Goal: Task Accomplishment & Management: Manage account settings

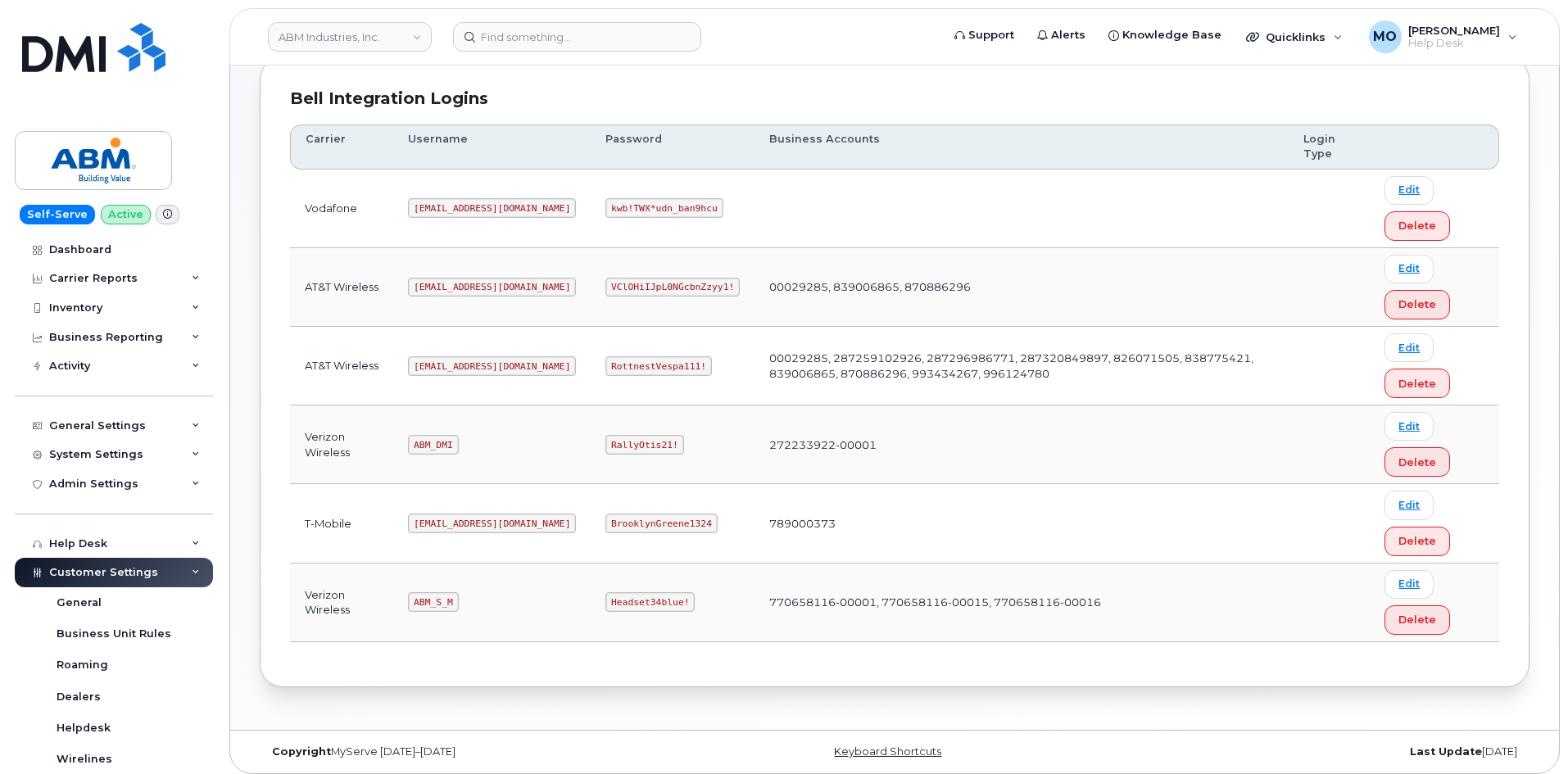
scroll to position [228, 0]
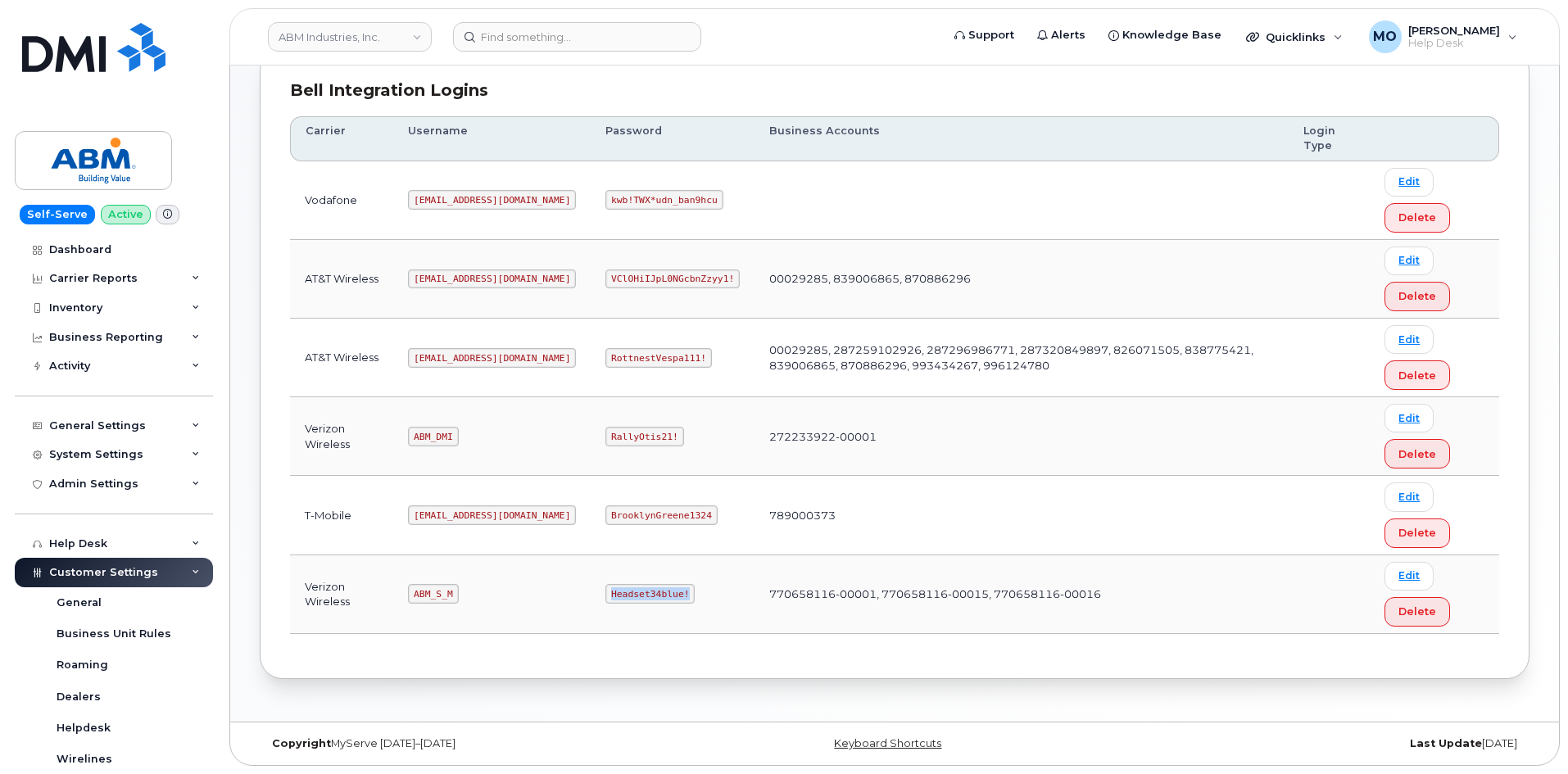
drag, startPoint x: 652, startPoint y: 601, endPoint x: 535, endPoint y: 591, distance: 117.4
click at [591, 591] on td "Headset34blue!" at bounding box center [673, 594] width 164 height 78
copy code "Headset34blue!"
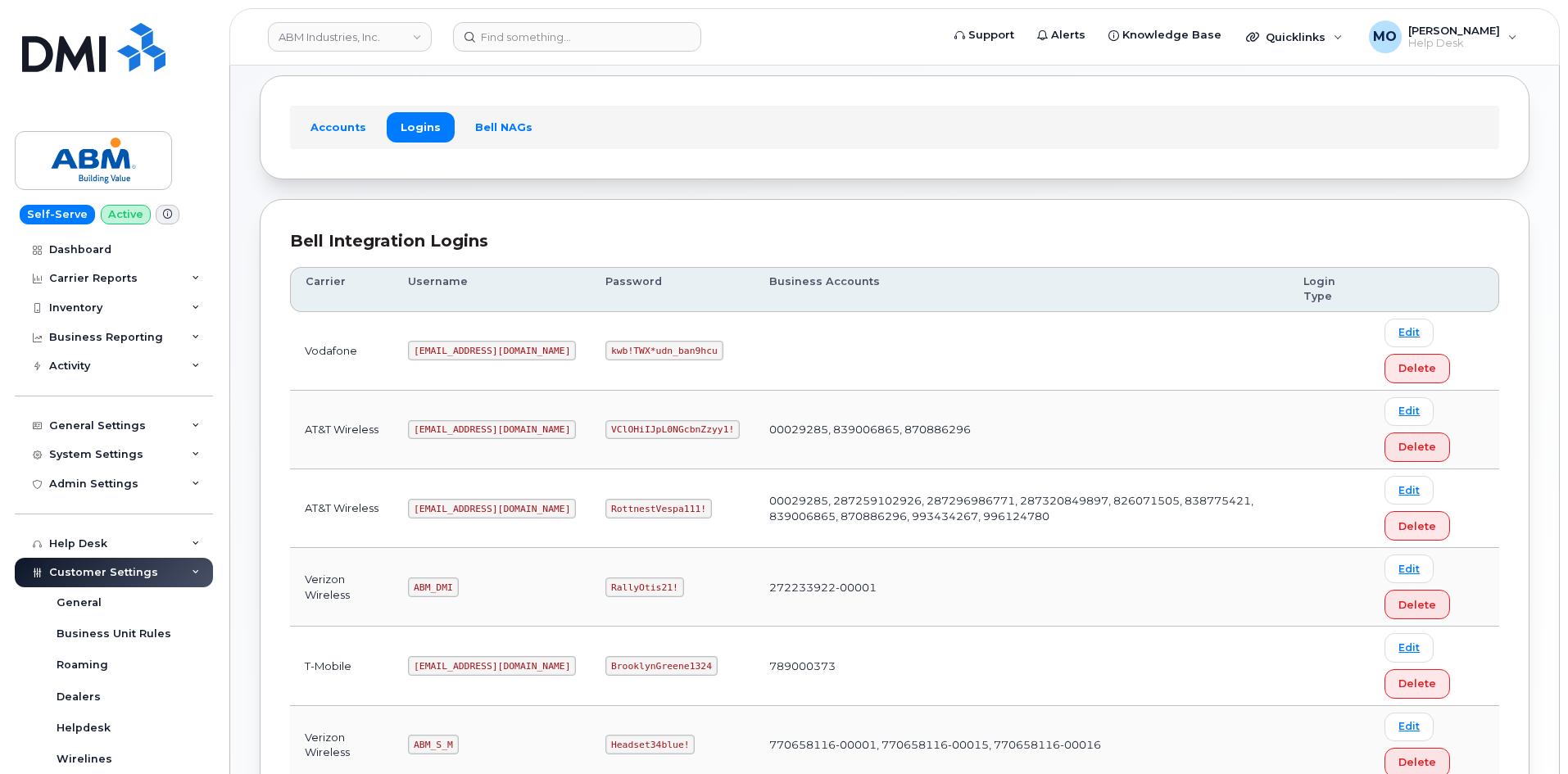
scroll to position [228, 0]
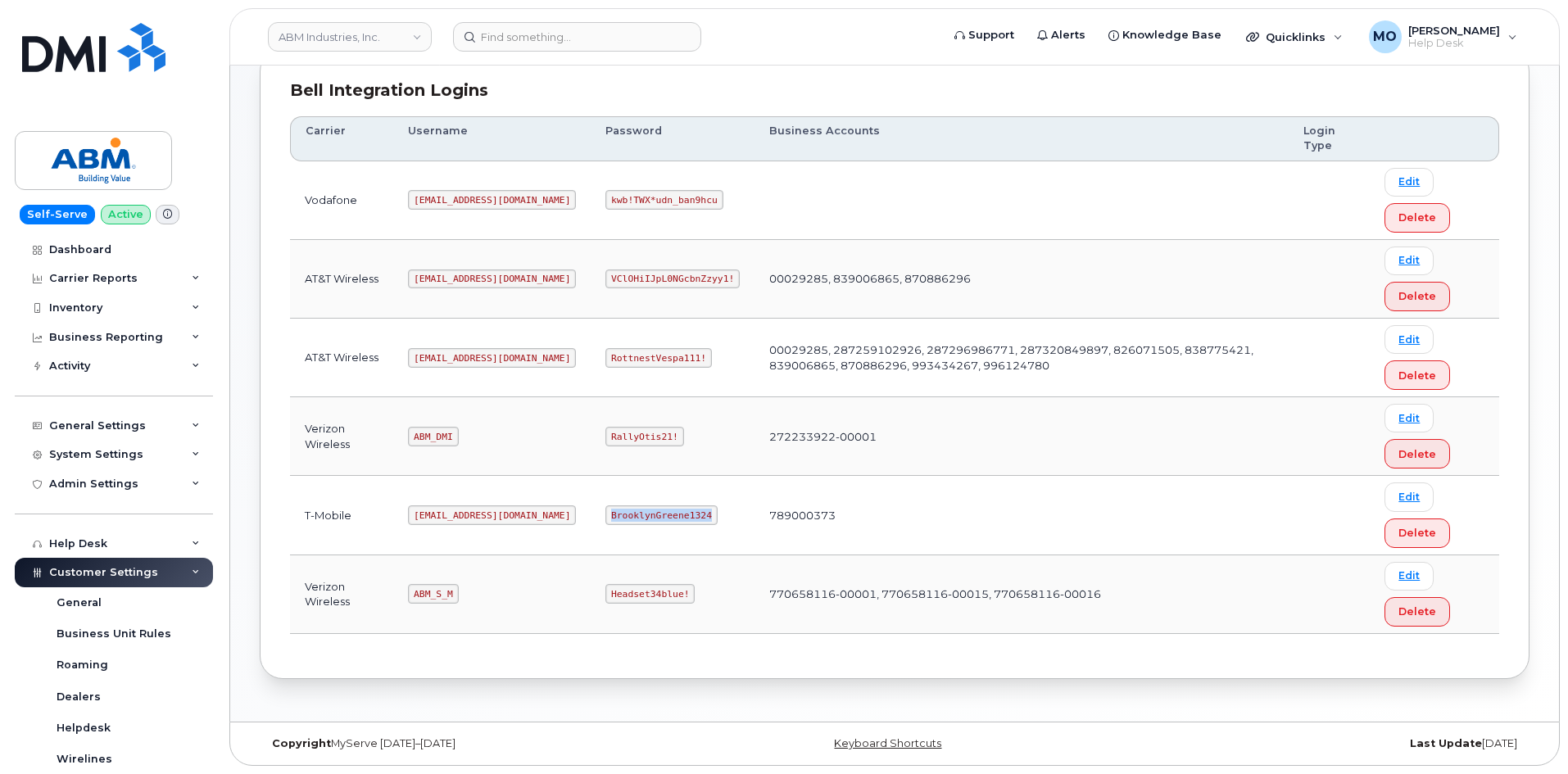
drag, startPoint x: 536, startPoint y: 520, endPoint x: 668, endPoint y: 514, distance: 132.1
click at [667, 515] on td "BrooklynGreene1324" at bounding box center [673, 515] width 164 height 78
copy code "BrooklynGreene1324"
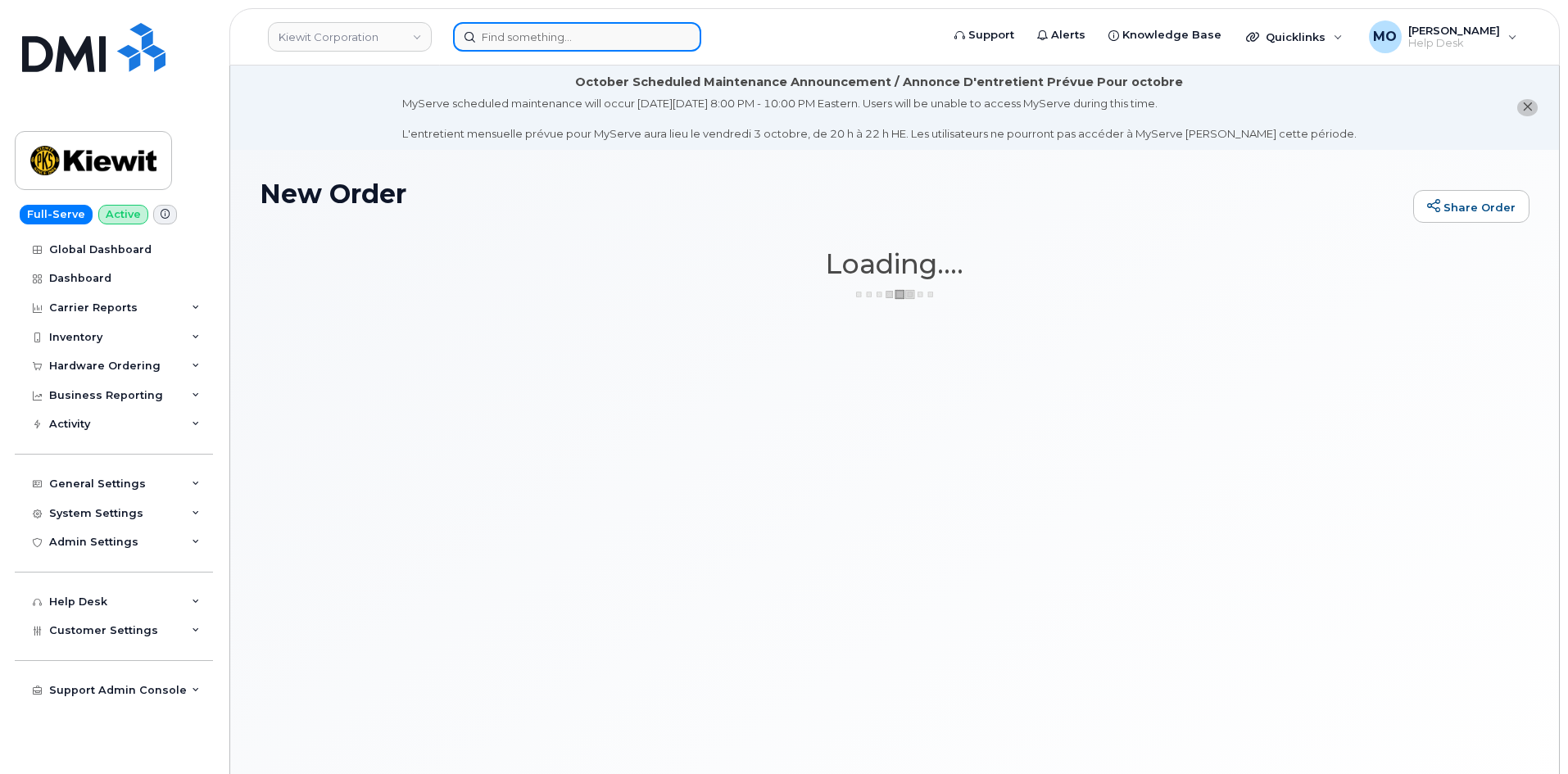
click at [628, 41] on input at bounding box center [577, 37] width 248 height 30
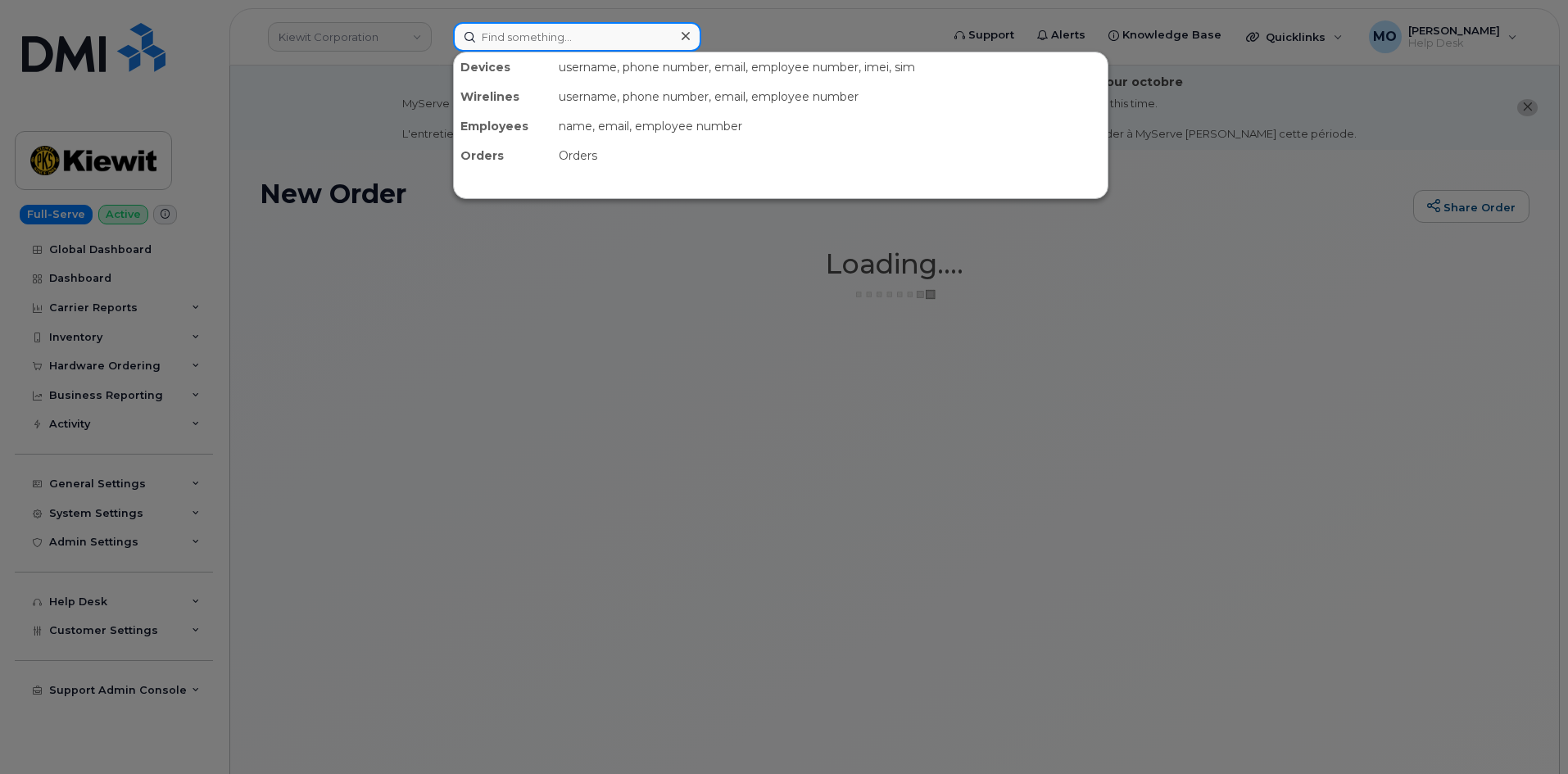
paste input "2026230421"
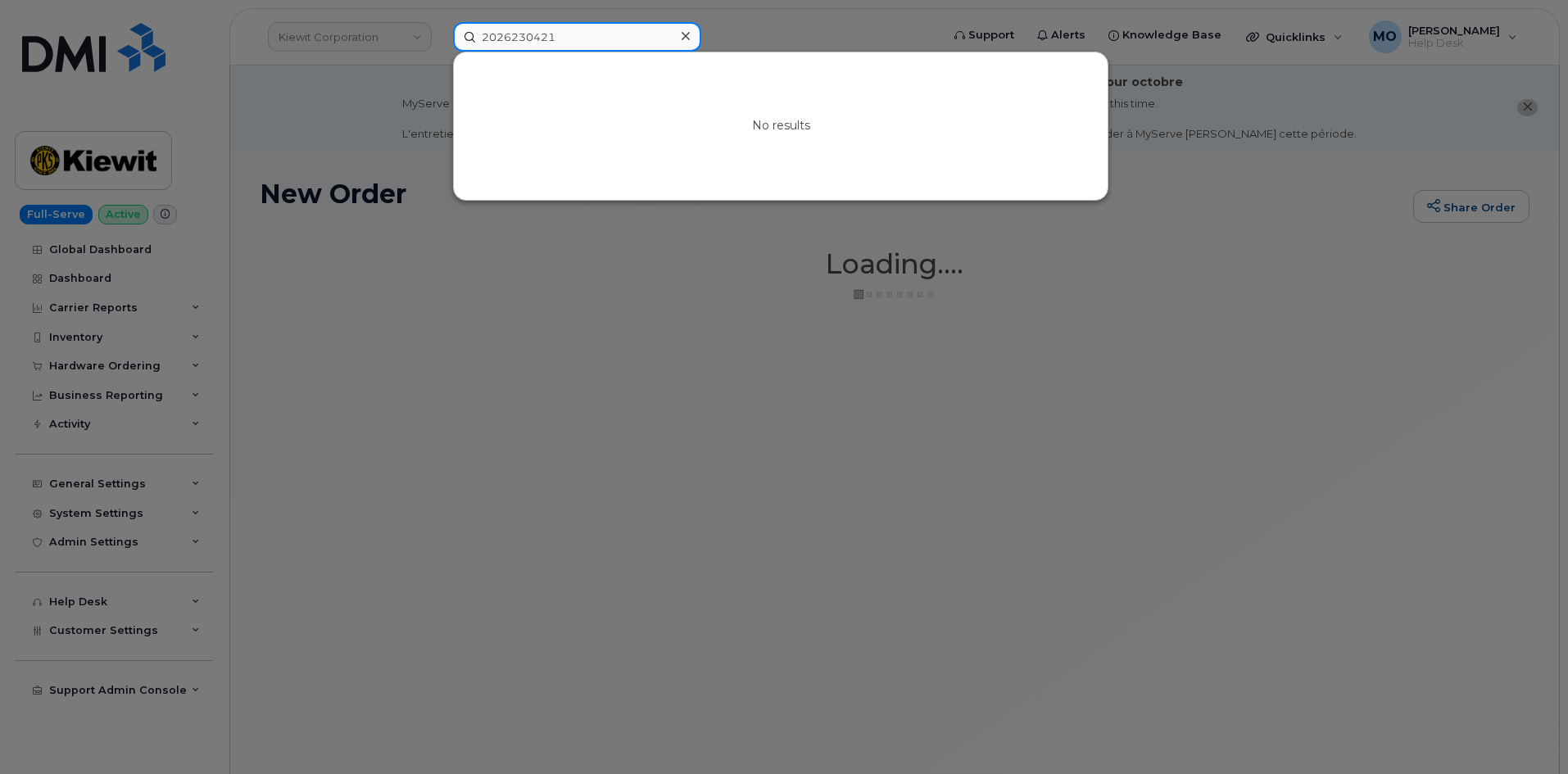
type input "2026230421"
click at [395, 37] on div at bounding box center [784, 387] width 1568 height 774
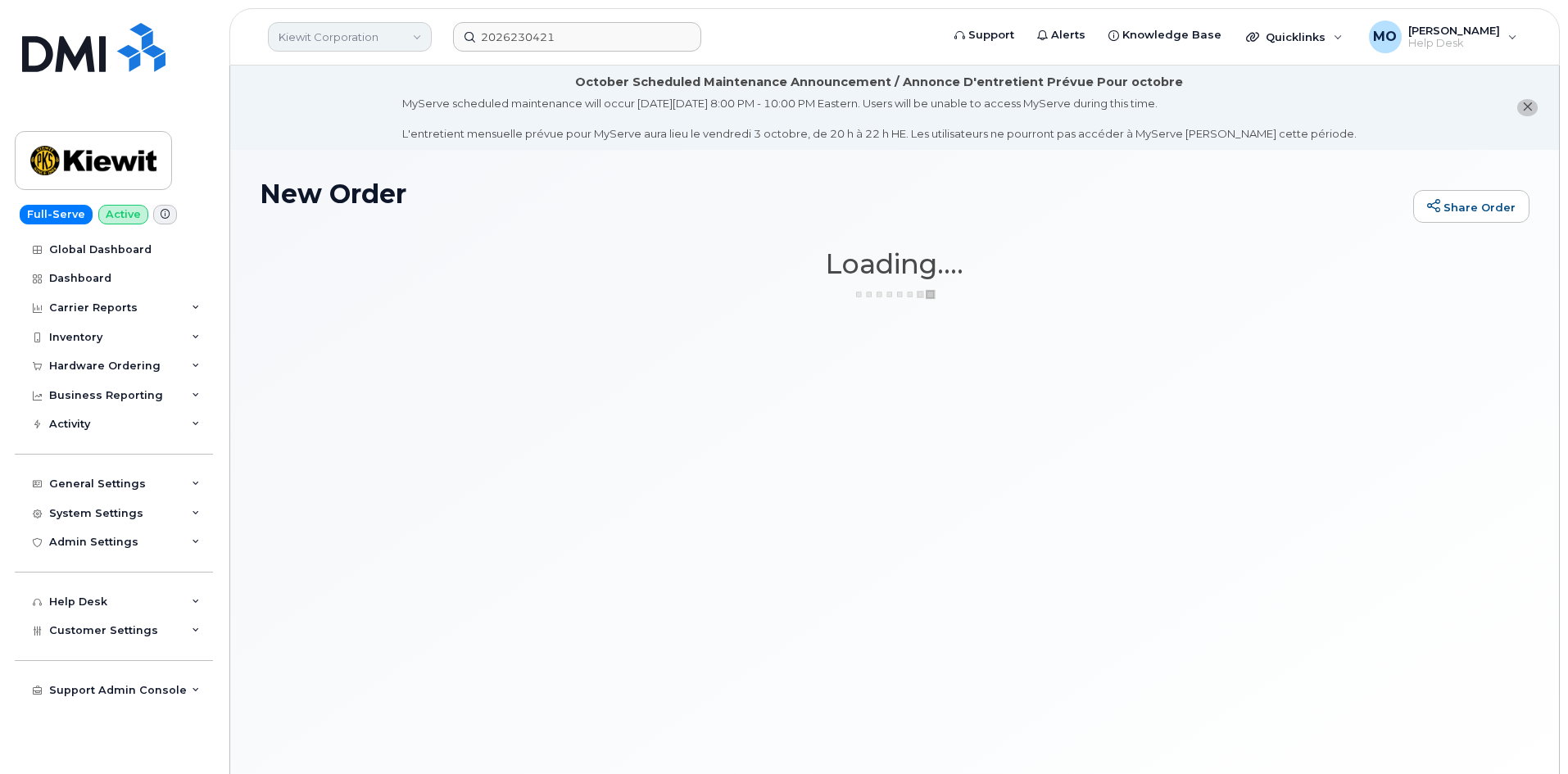
click at [394, 36] on link "Kiewit Corporation" at bounding box center [350, 37] width 164 height 30
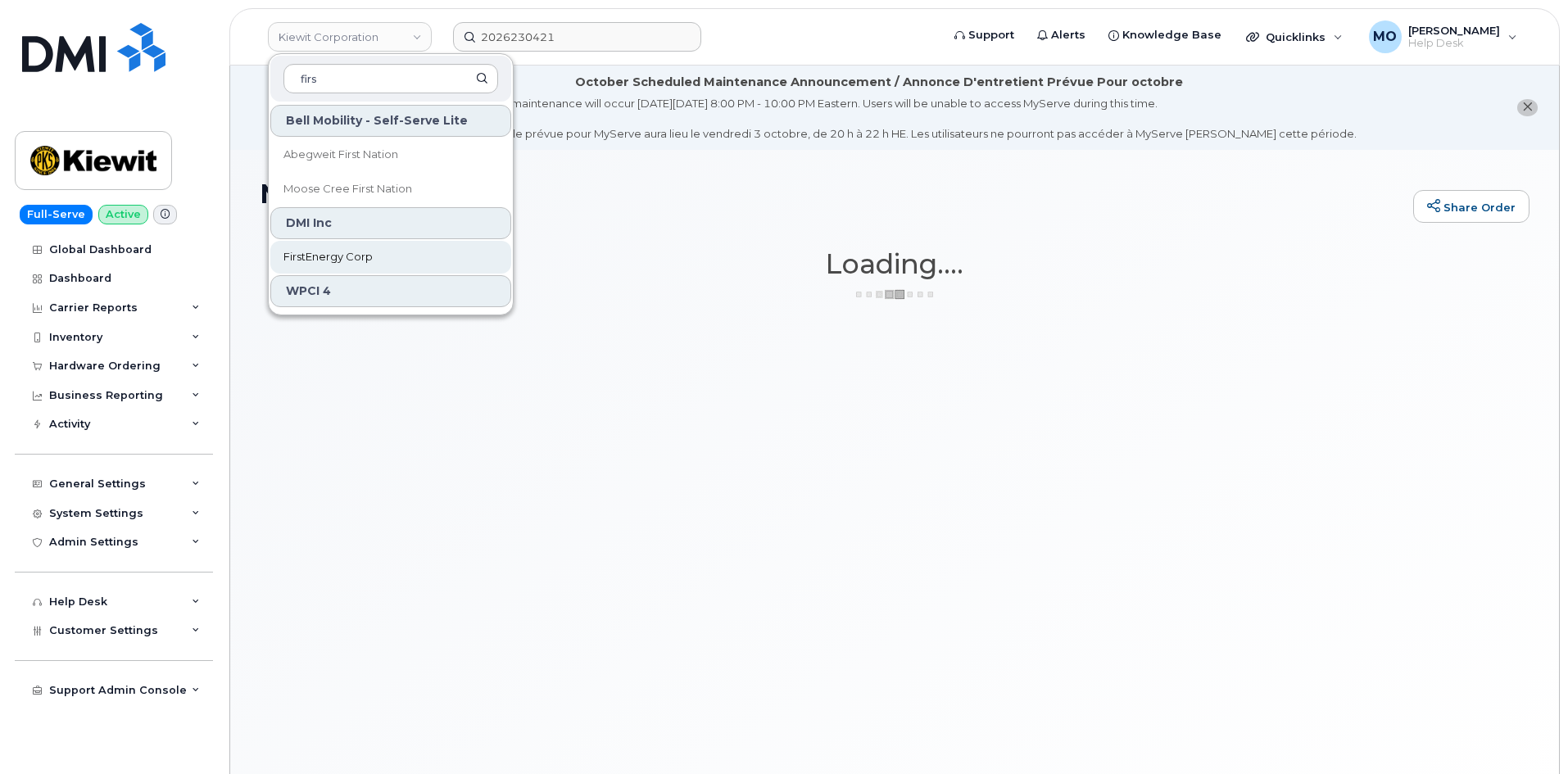
type input "firs"
click at [348, 257] on span "FirstEnergy Corp" at bounding box center [328, 257] width 89 height 17
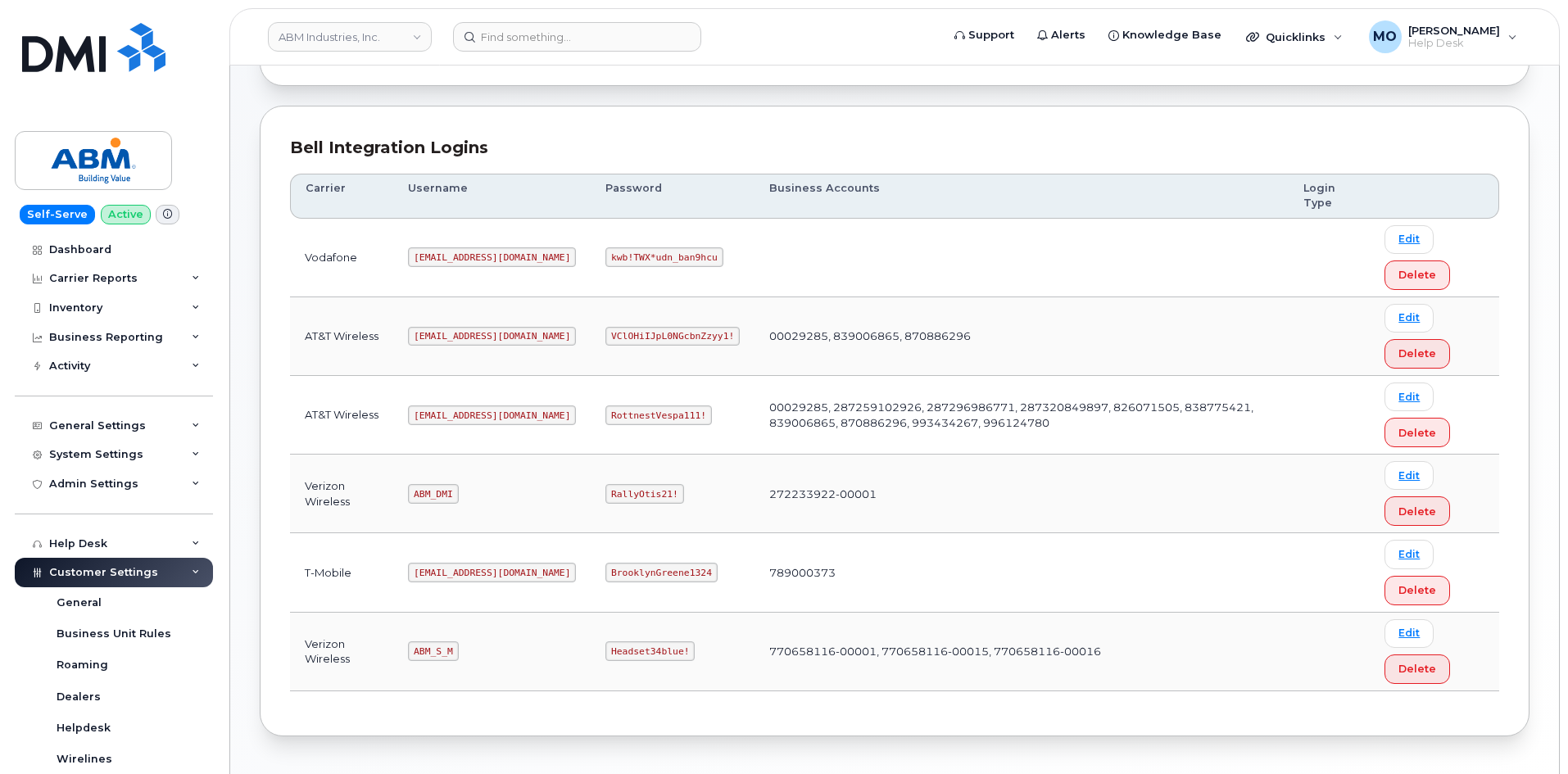
scroll to position [228, 0]
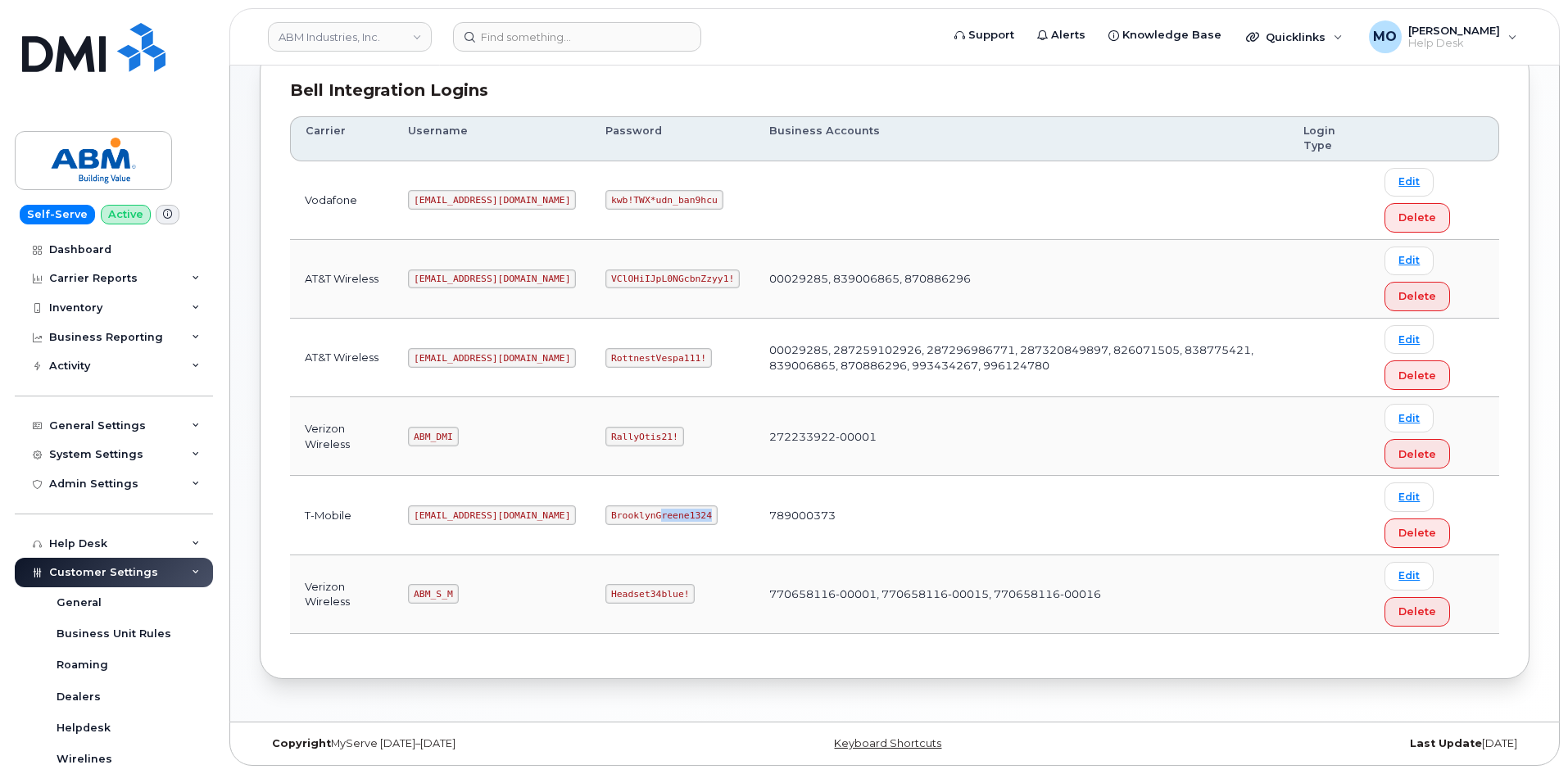
drag, startPoint x: 656, startPoint y: 517, endPoint x: 601, endPoint y: 514, distance: 55.1
click at [601, 514] on td "BrooklynGreene1324" at bounding box center [673, 515] width 164 height 78
click at [677, 498] on td "BrooklynGreene1324" at bounding box center [673, 515] width 164 height 78
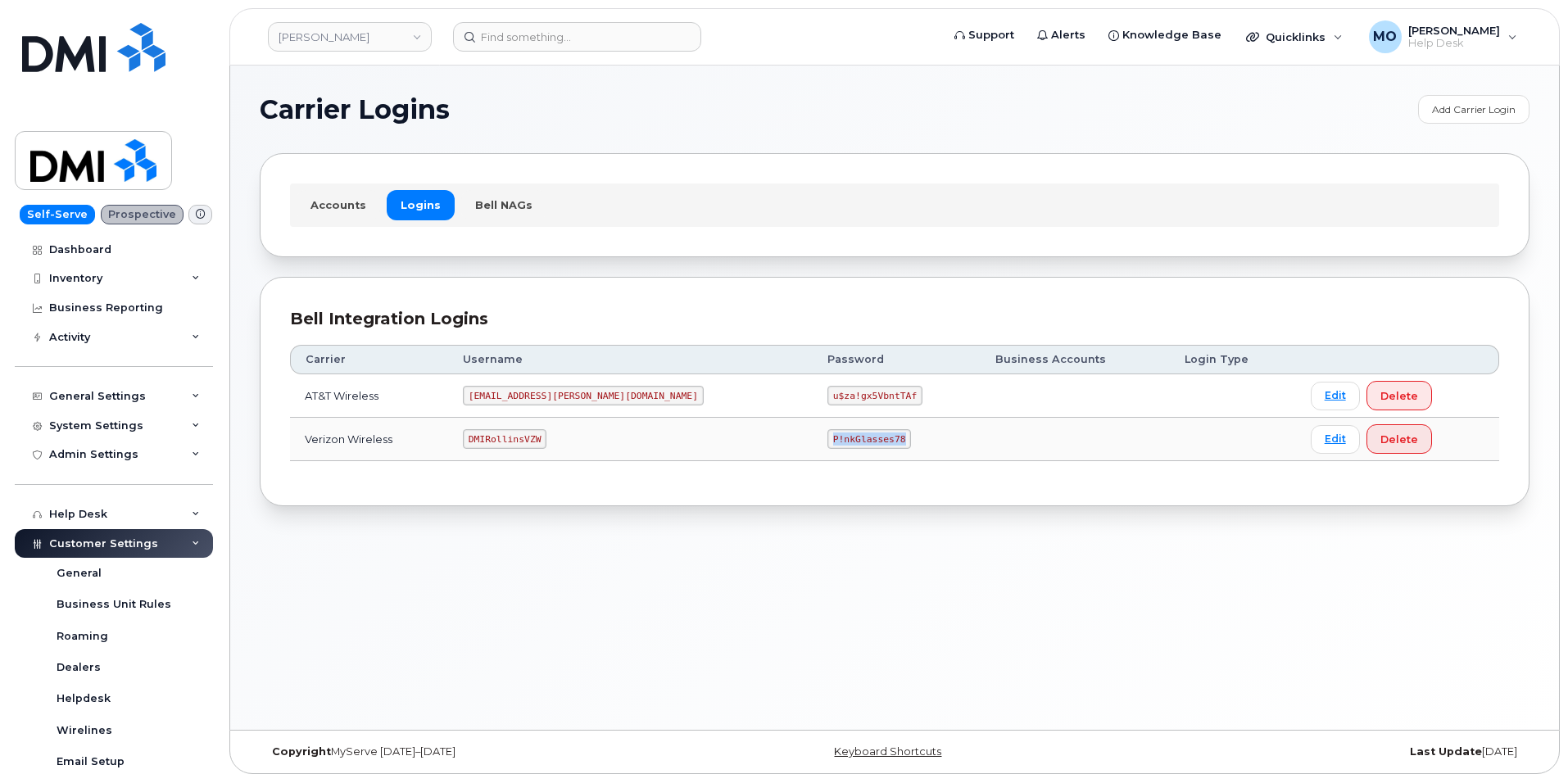
drag, startPoint x: 807, startPoint y: 437, endPoint x: 716, endPoint y: 435, distance: 91.0
click at [812, 435] on td "P!nkGlasses78" at bounding box center [896, 439] width 168 height 44
copy code "P!nkGlasses78"
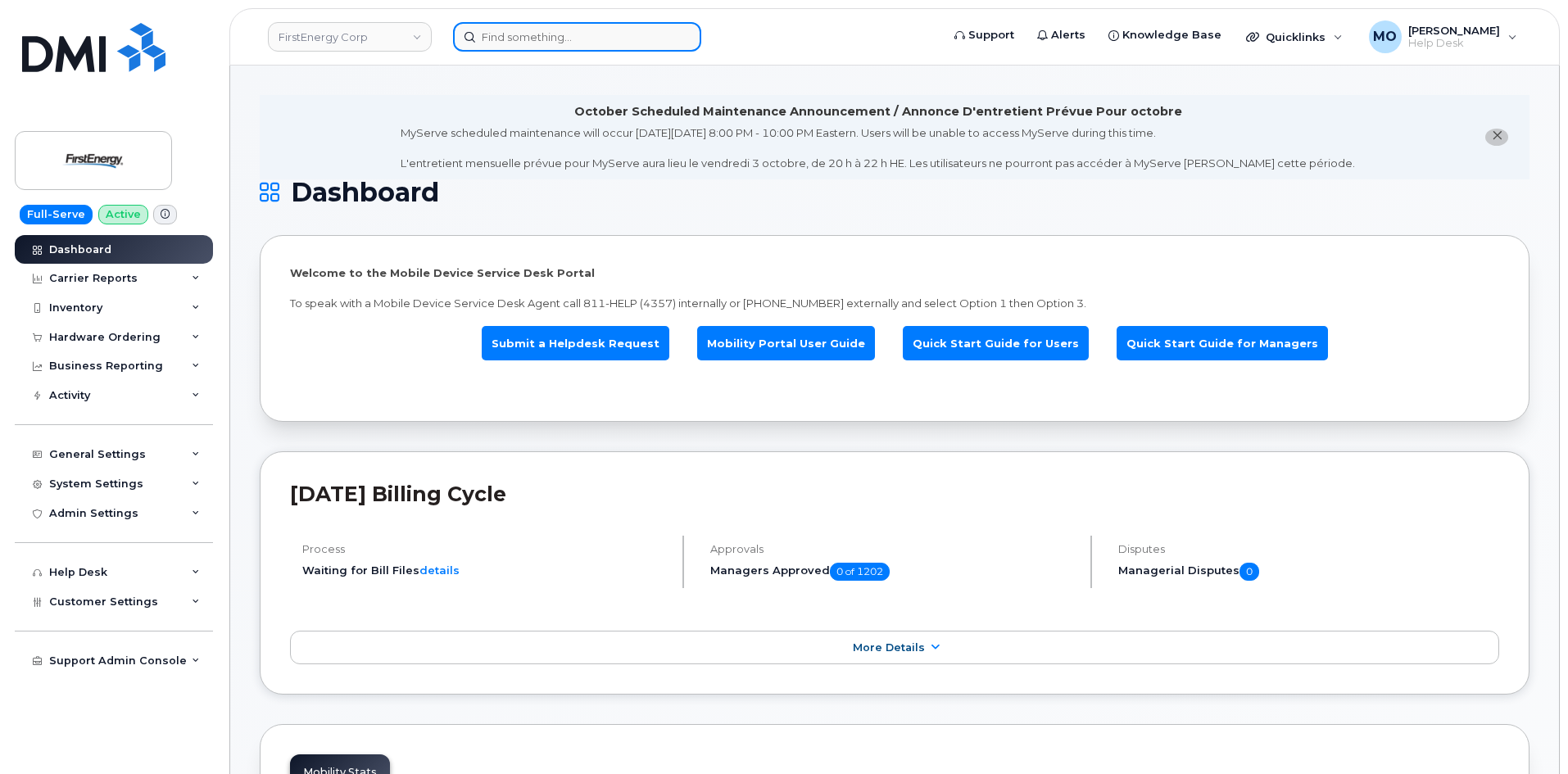
click at [509, 22] on input at bounding box center [577, 37] width 248 height 30
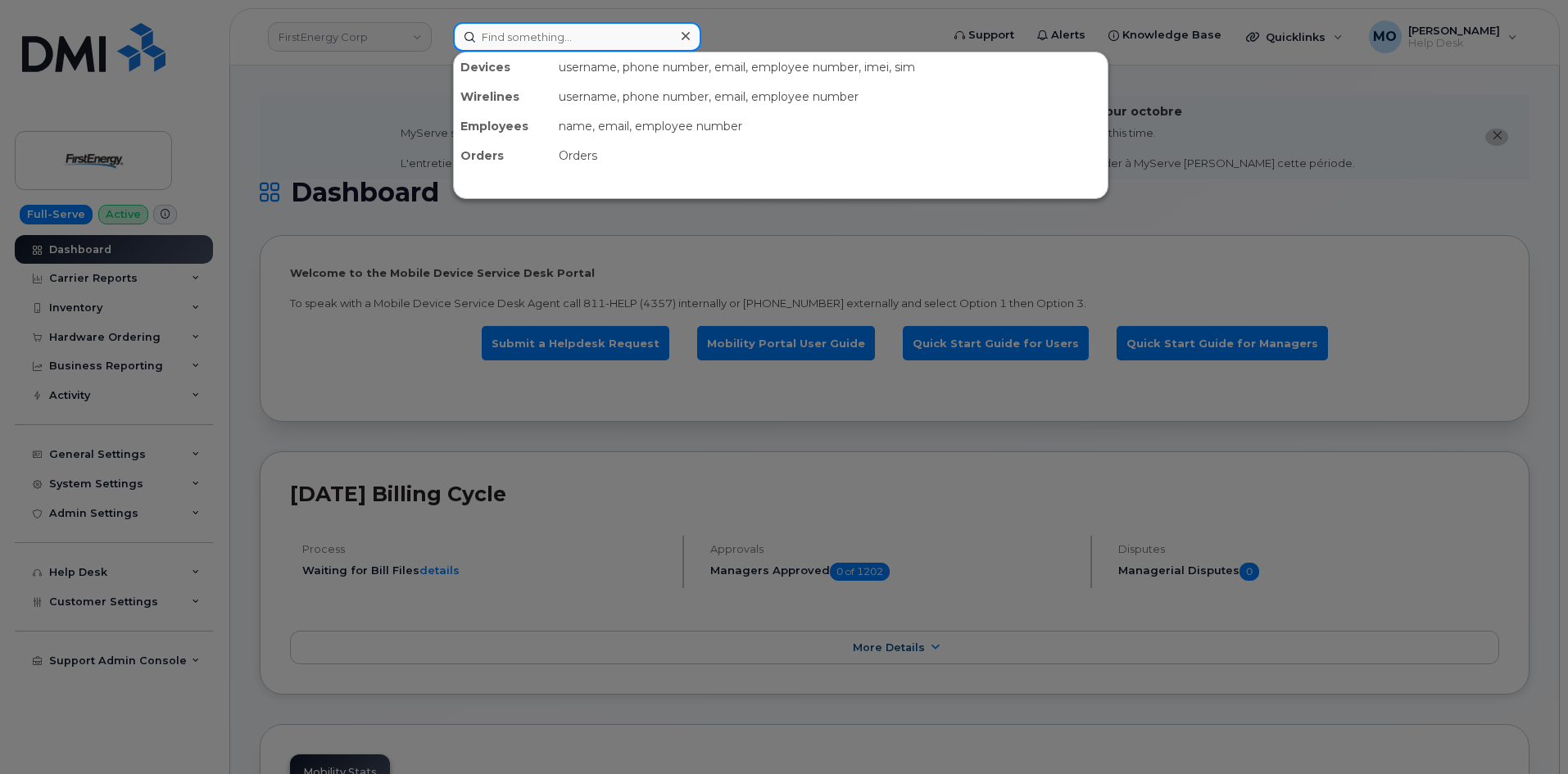
click at [526, 37] on input at bounding box center [577, 37] width 248 height 30
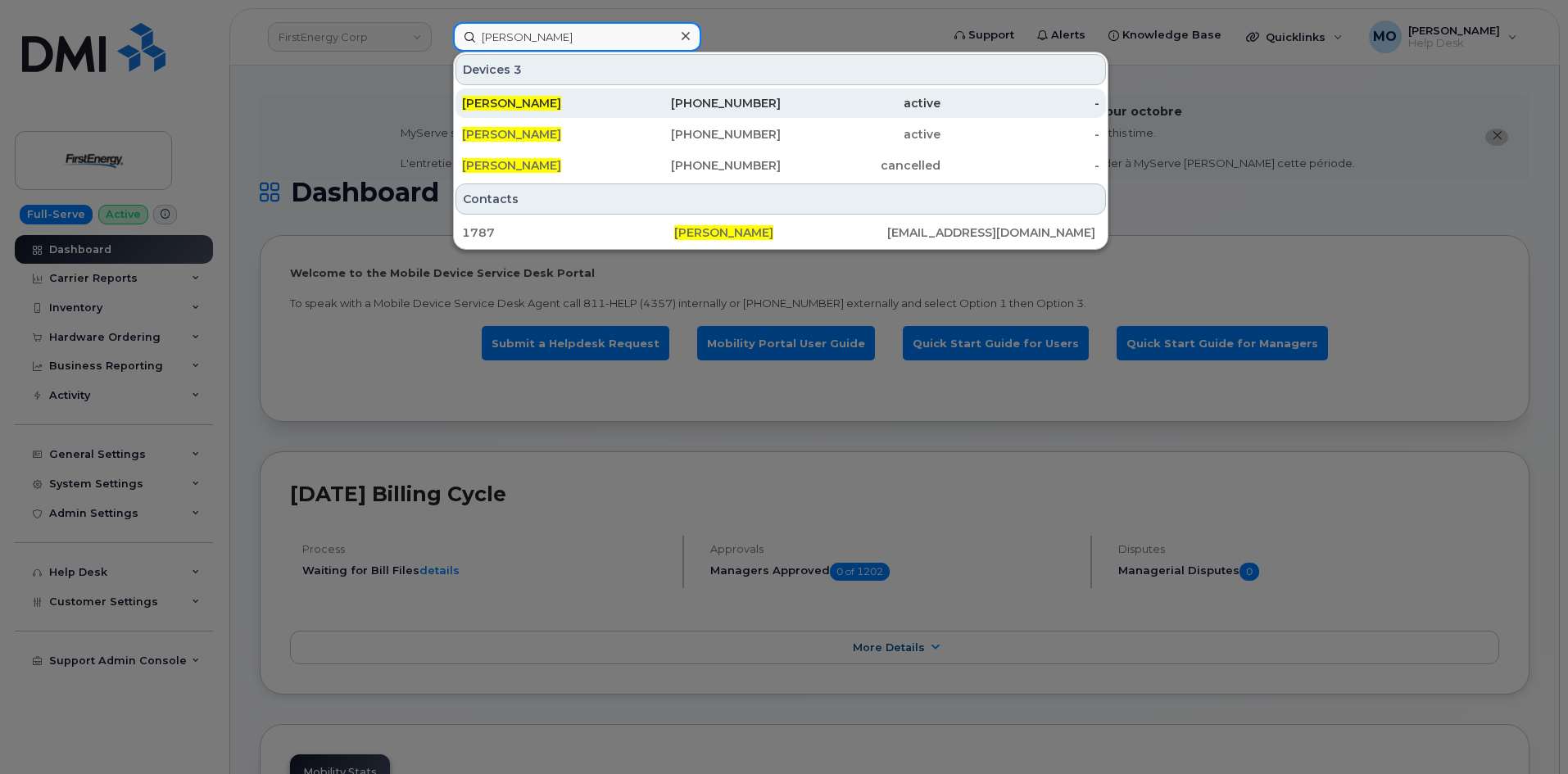
type input "Troy brier"
click at [581, 108] on div "TROY BRIER" at bounding box center [541, 103] width 159 height 17
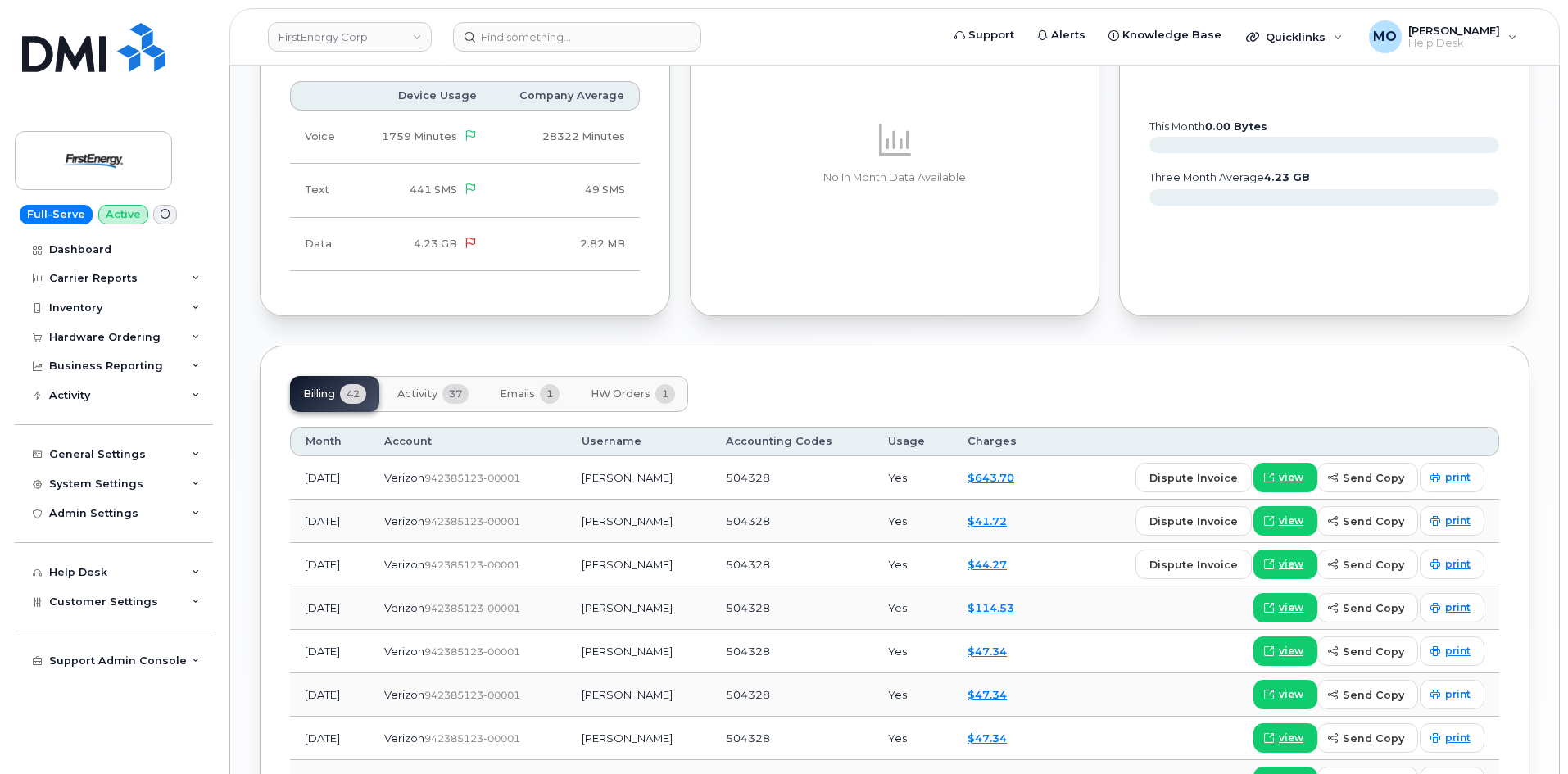
scroll to position [1648, 0]
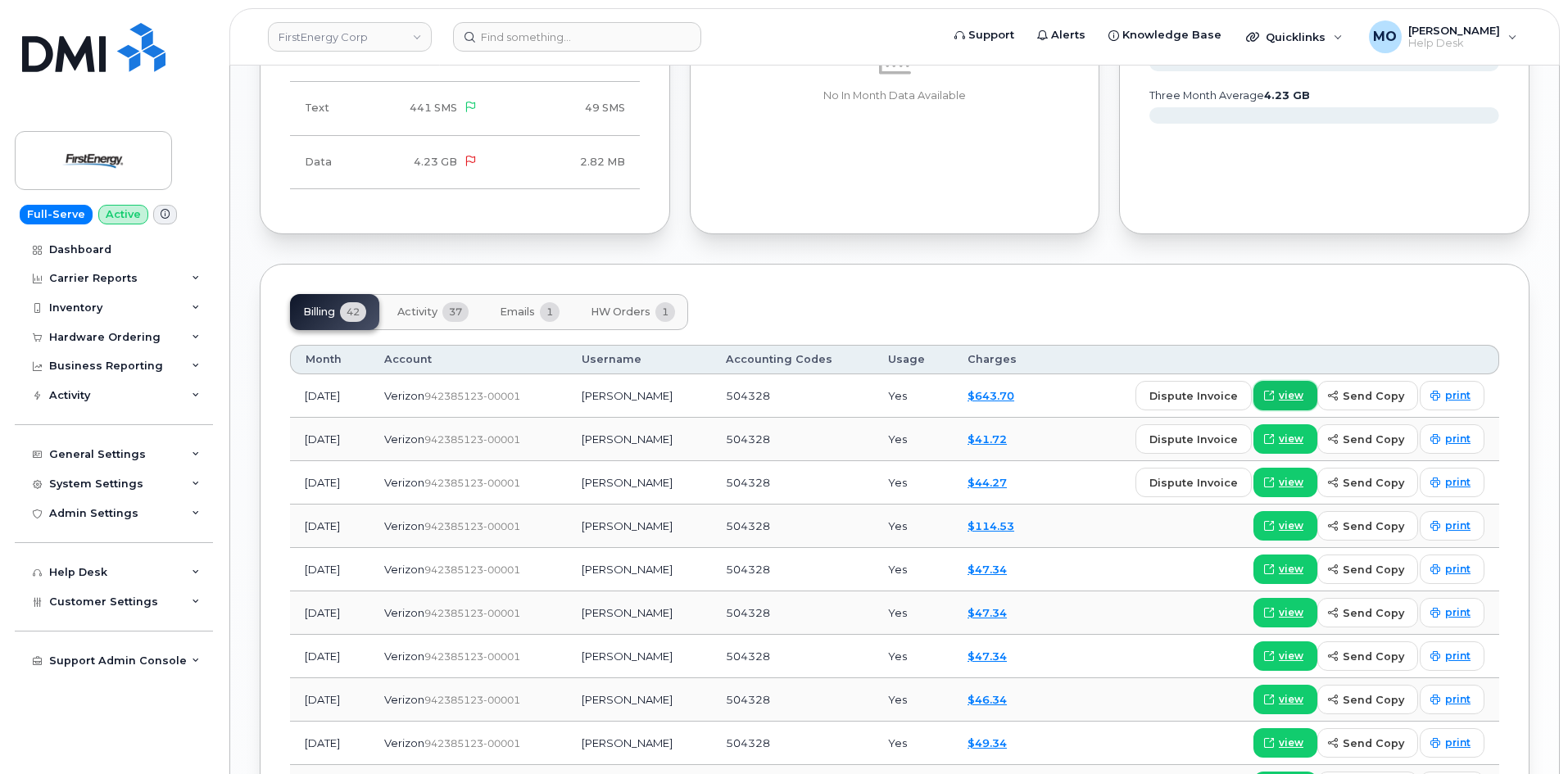
click at [1285, 395] on span "view" at bounding box center [1291, 396] width 24 height 15
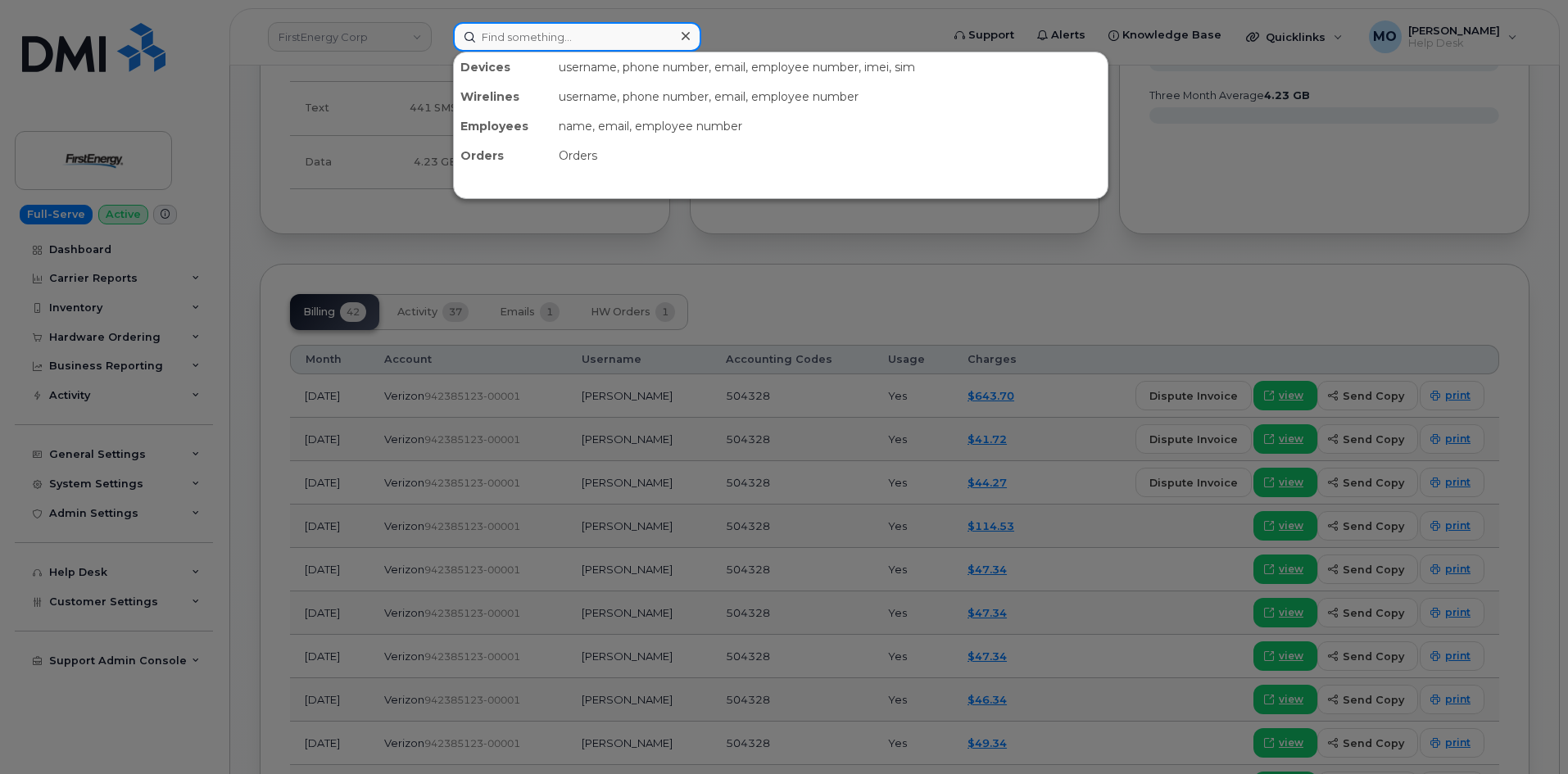
click at [496, 38] on input at bounding box center [577, 37] width 248 height 30
paste input "Yacine Brahimi"
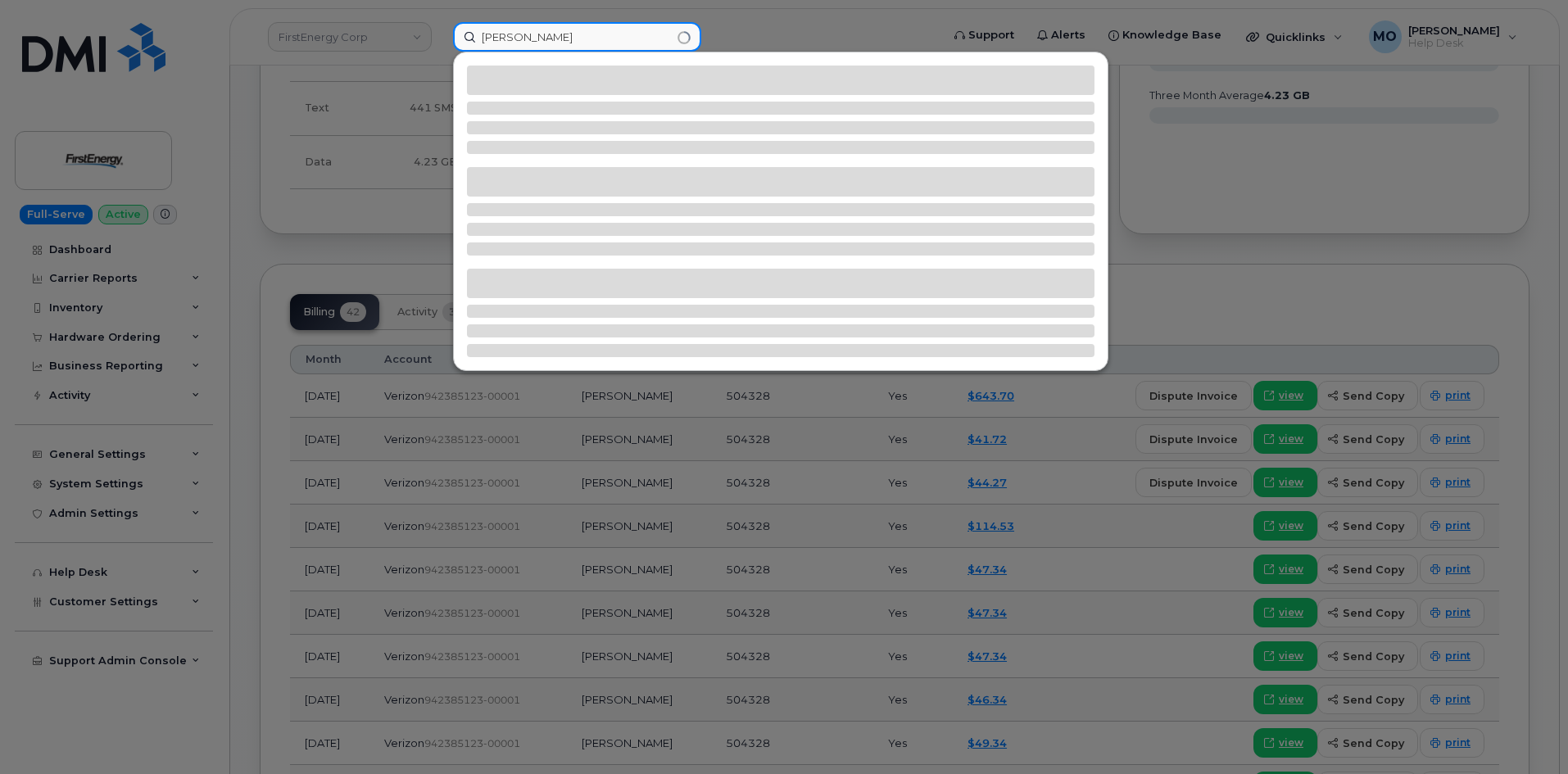
type input "Yacine Brahimi"
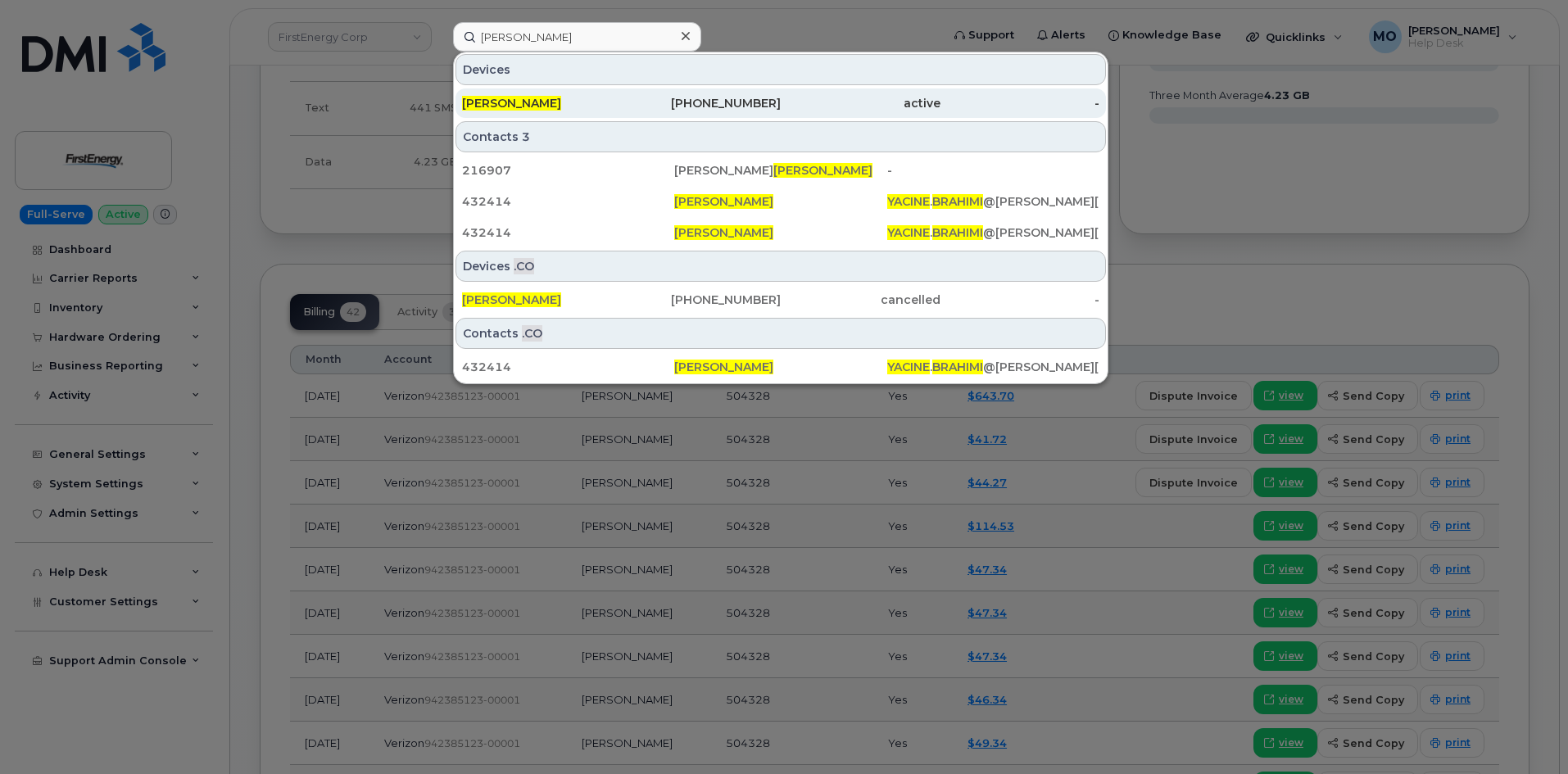
click at [552, 101] on div "Yacine Brahimi" at bounding box center [541, 103] width 159 height 17
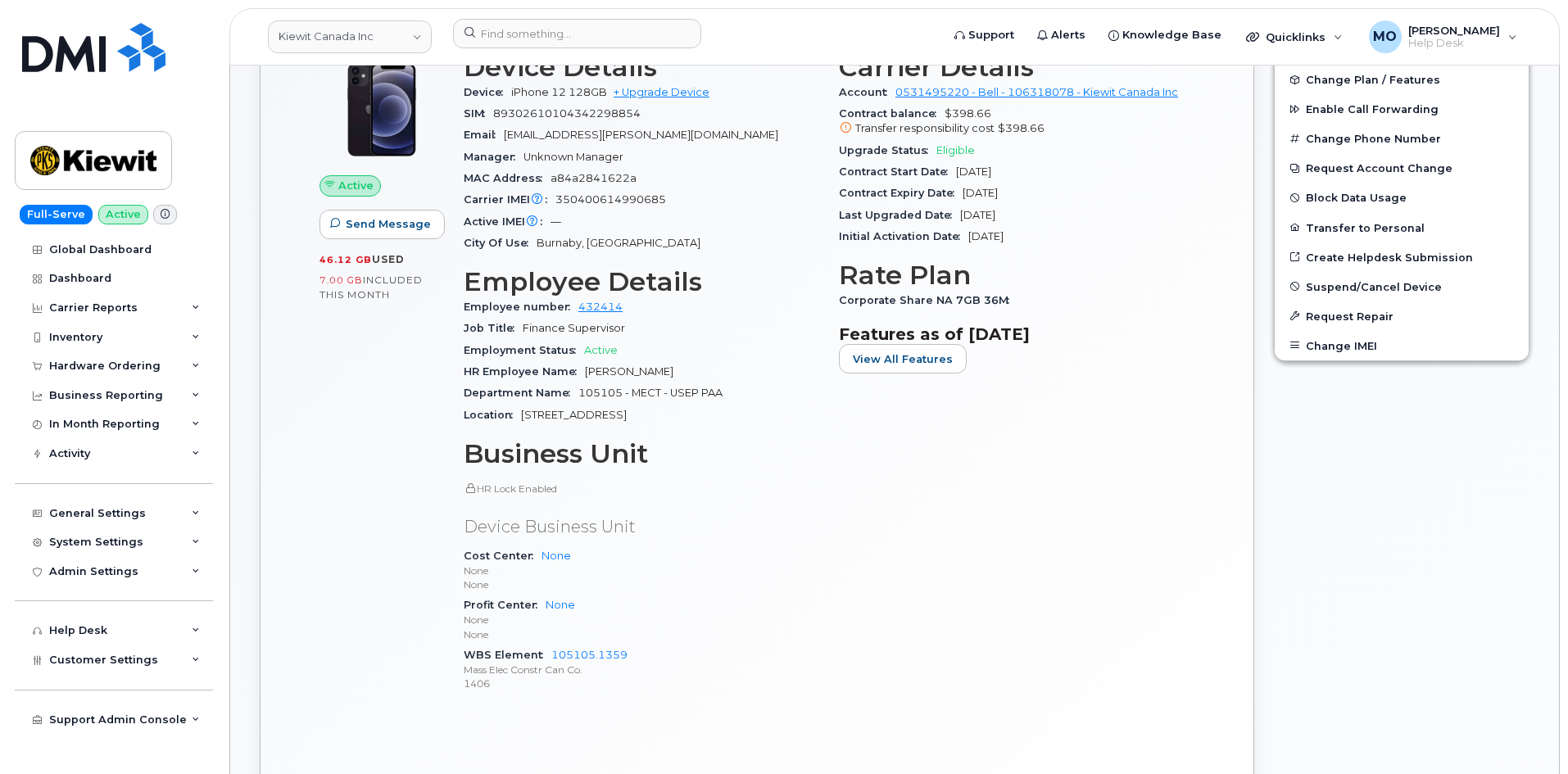
scroll to position [492, 0]
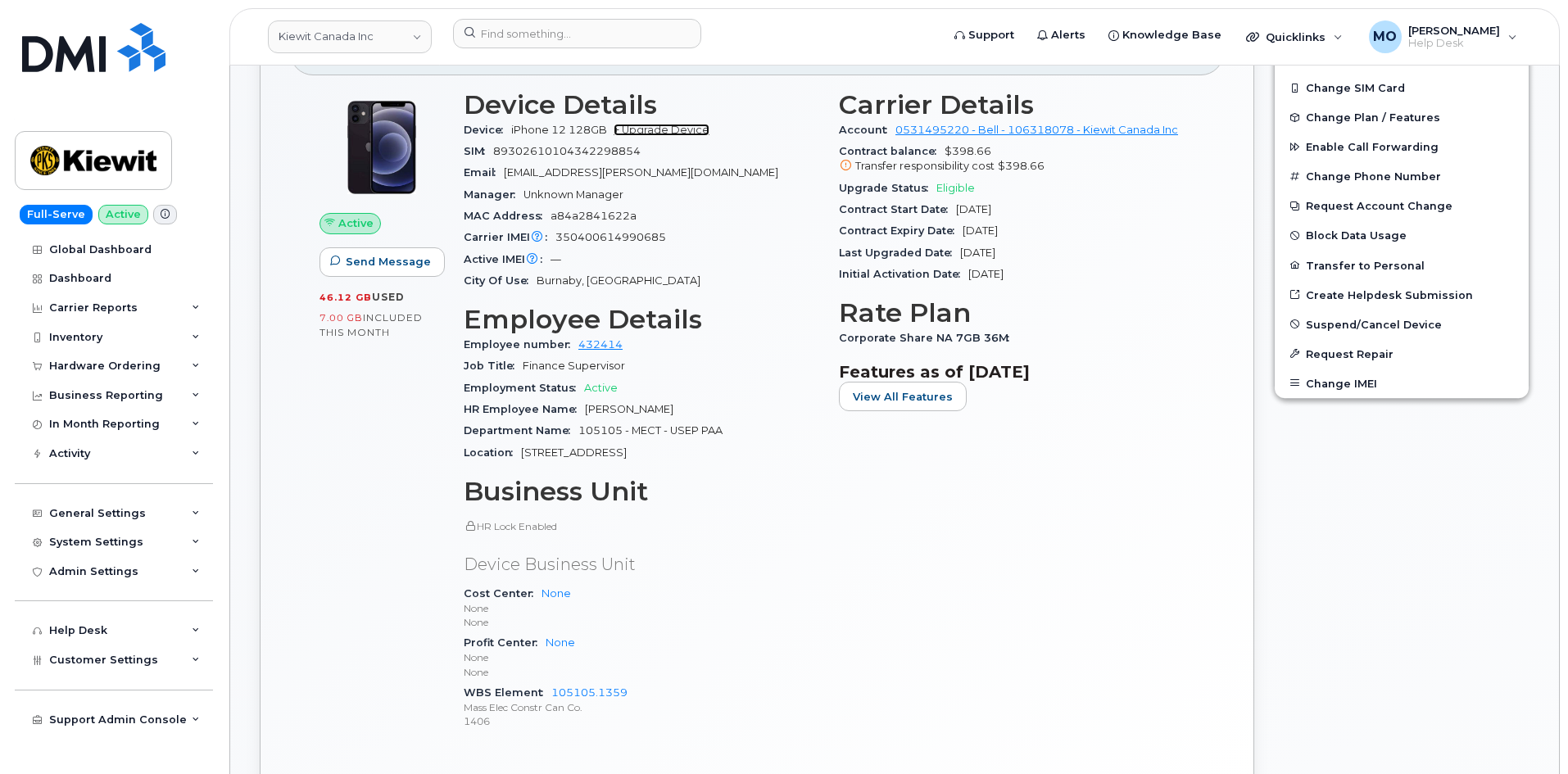
click at [679, 126] on link "+ Upgrade Device" at bounding box center [661, 129] width 96 height 12
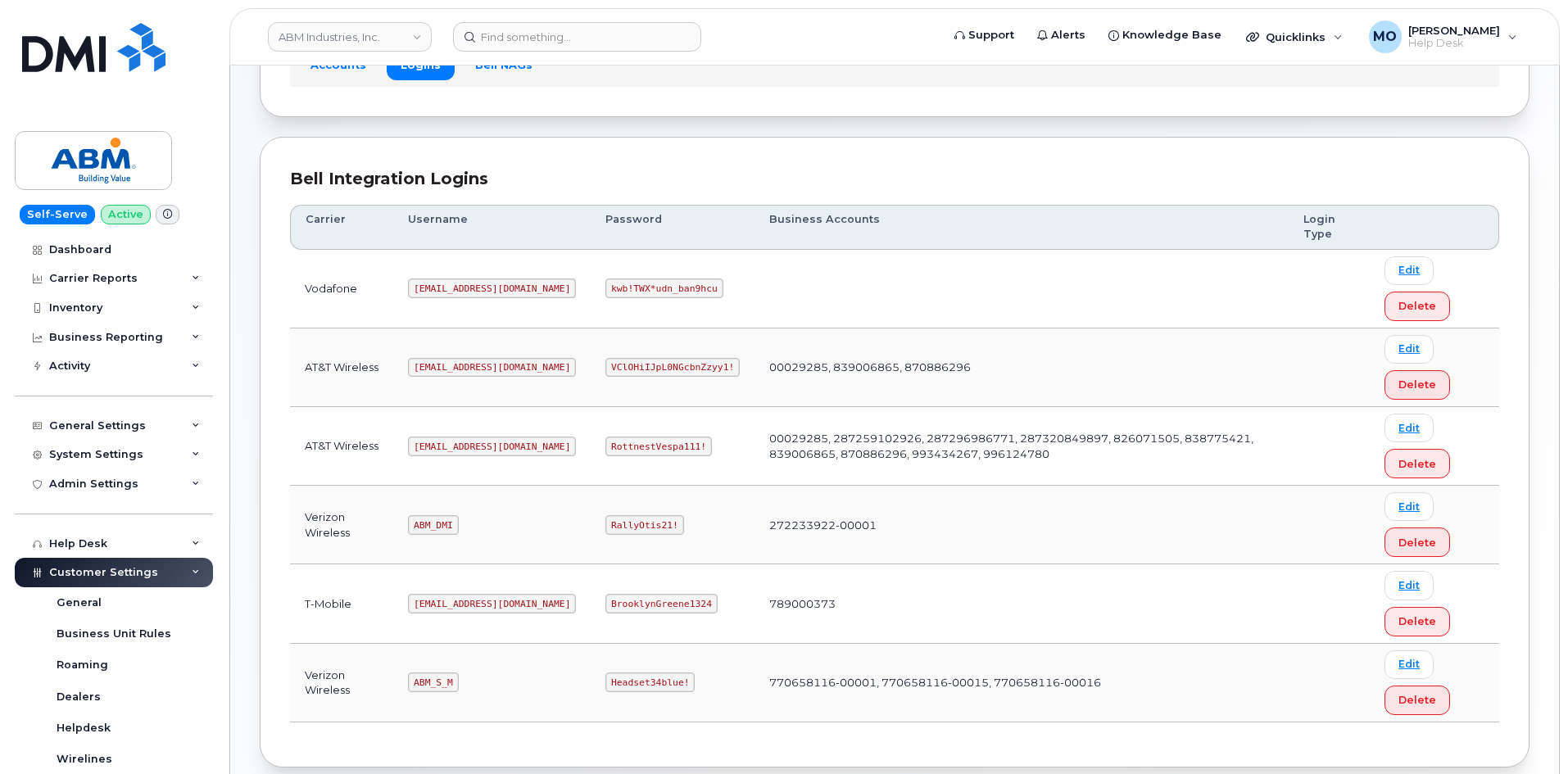
scroll to position [228, 0]
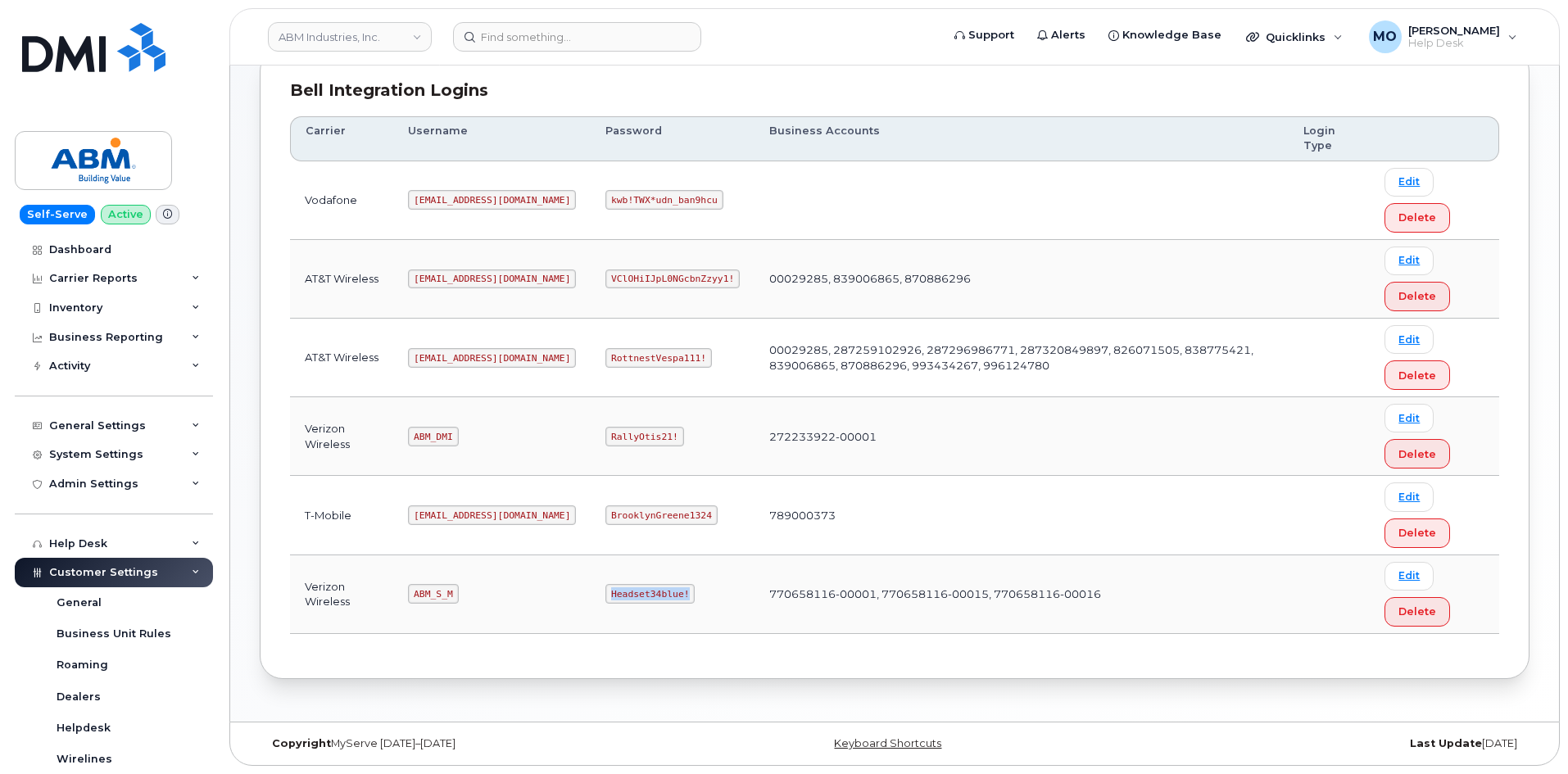
drag, startPoint x: 542, startPoint y: 591, endPoint x: 643, endPoint y: 598, distance: 101.2
click at [642, 599] on td "Headset34blue!" at bounding box center [673, 594] width 164 height 78
copy code "Headset34blue!"
click at [606, 273] on code "VClOHiIJpL0NGcbnZzyy1!" at bounding box center [673, 278] width 134 height 20
drag, startPoint x: 552, startPoint y: 350, endPoint x: 682, endPoint y: 359, distance: 130.3
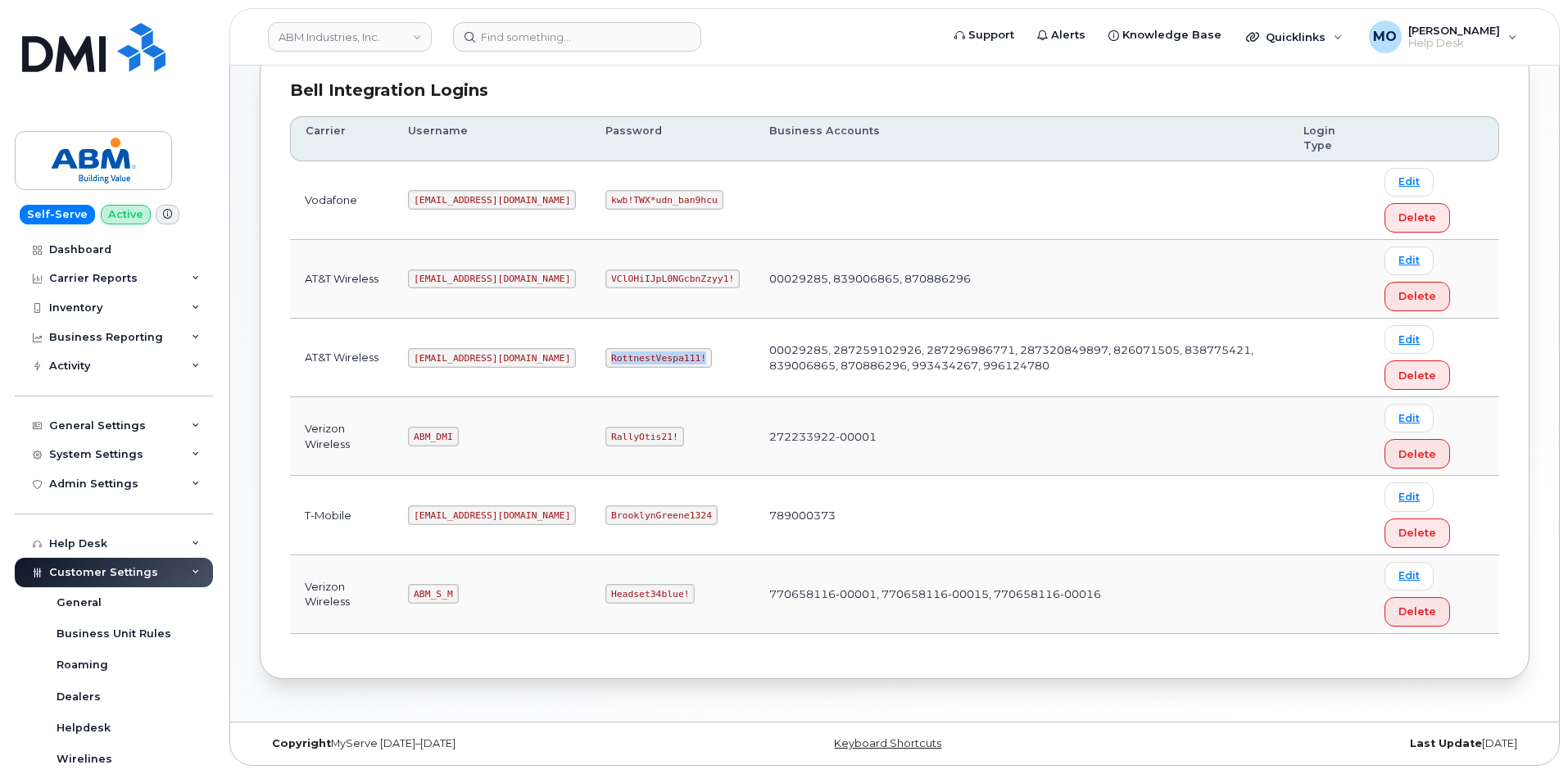
click at [682, 359] on td "RottnestVespa111!" at bounding box center [673, 358] width 164 height 78
copy code "RottnestVespa111!"
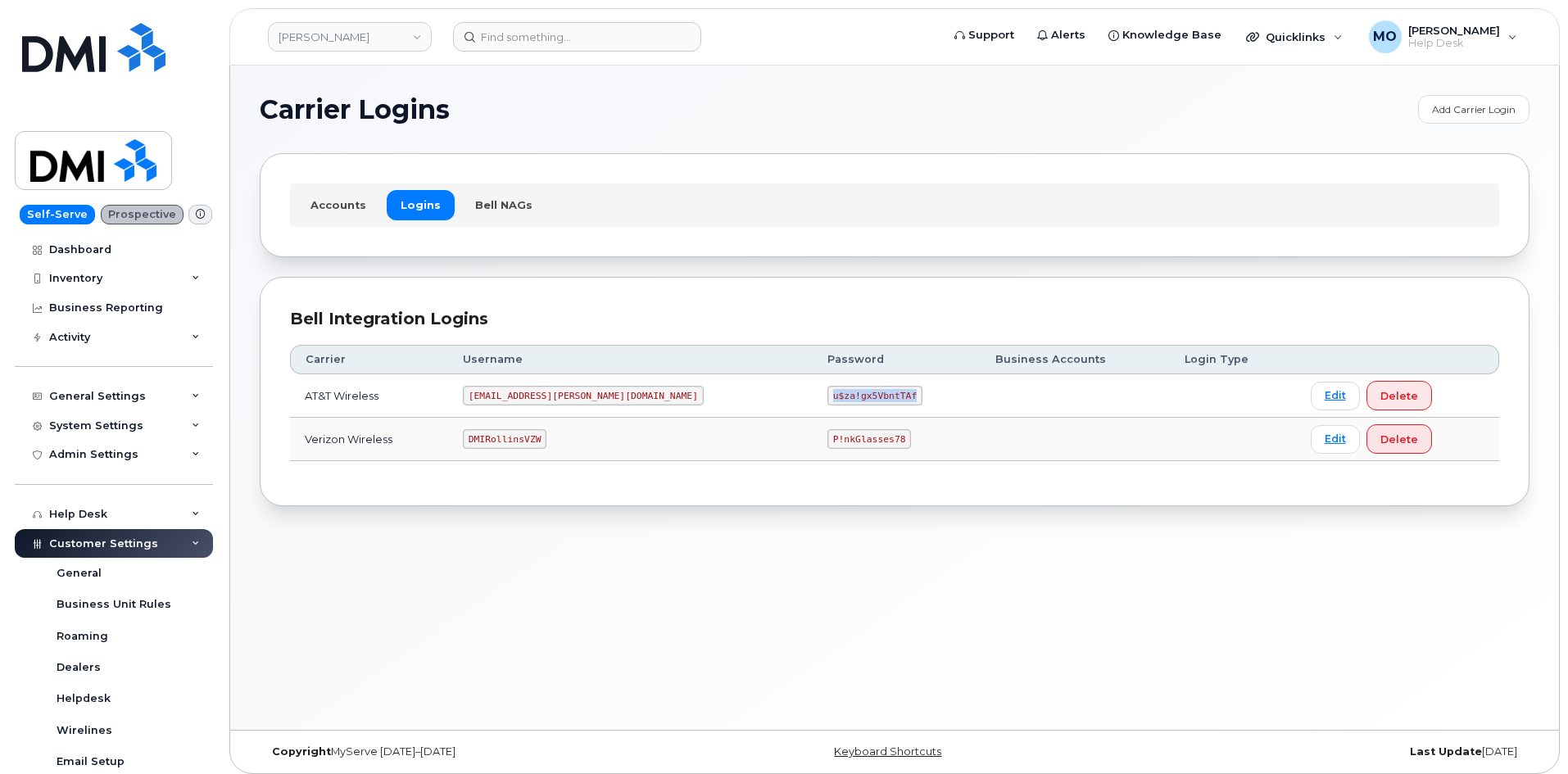
drag, startPoint x: 718, startPoint y: 395, endPoint x: 833, endPoint y: 390, distance: 115.1
click at [833, 390] on td "u$za!gx5VbntTAf" at bounding box center [896, 396] width 168 height 44
copy code "u$za!gx5VbntTAf"
